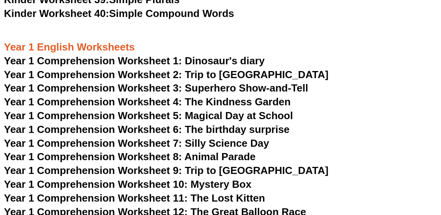
scroll to position [829, 0]
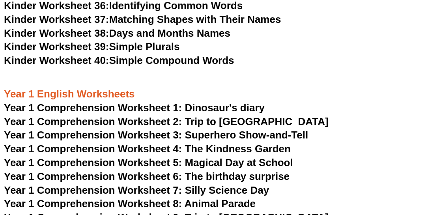
scroll to position [750, 0]
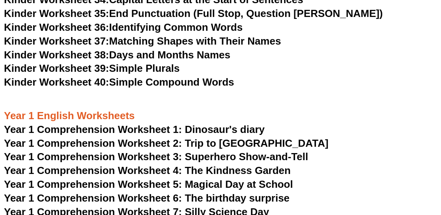
scroll to position [750, 0]
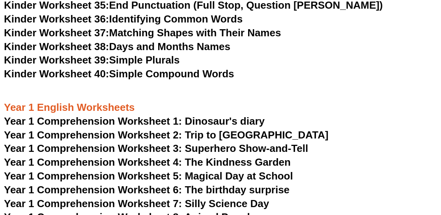
click at [229, 120] on span "Year 1 Comprehension Worksheet 1: Dinosaur's diary" at bounding box center [134, 121] width 261 height 12
